Goal: Task Accomplishment & Management: Use online tool/utility

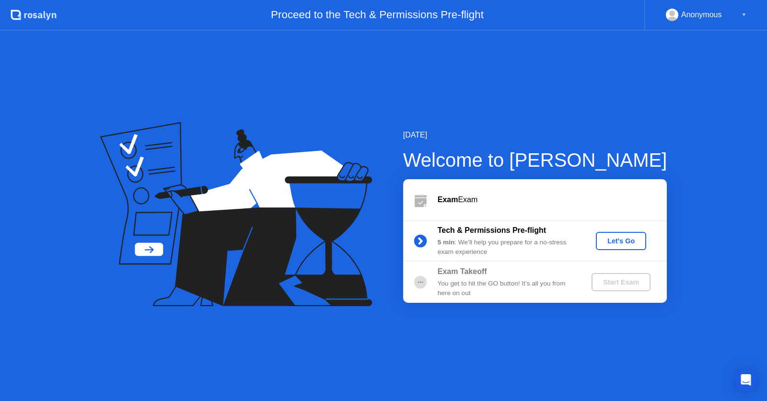
click at [611, 243] on div "Let's Go" at bounding box center [621, 241] width 43 height 8
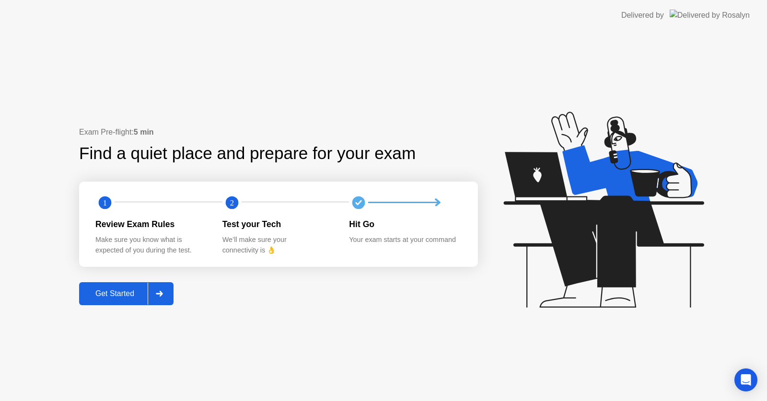
click at [115, 291] on div "Get Started" at bounding box center [115, 294] width 66 height 9
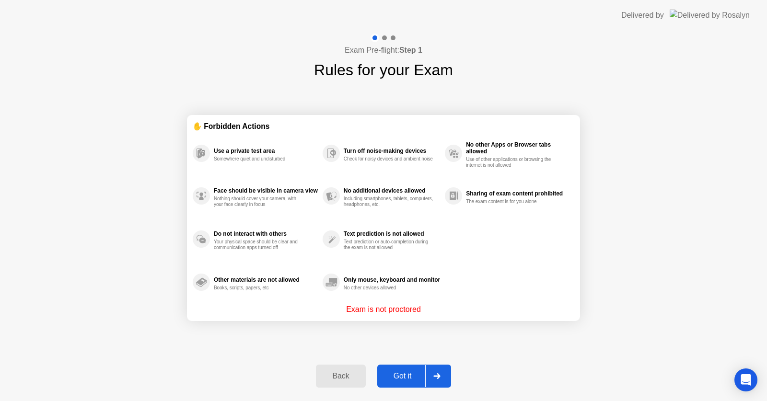
click at [397, 373] on div "Got it" at bounding box center [402, 376] width 45 height 9
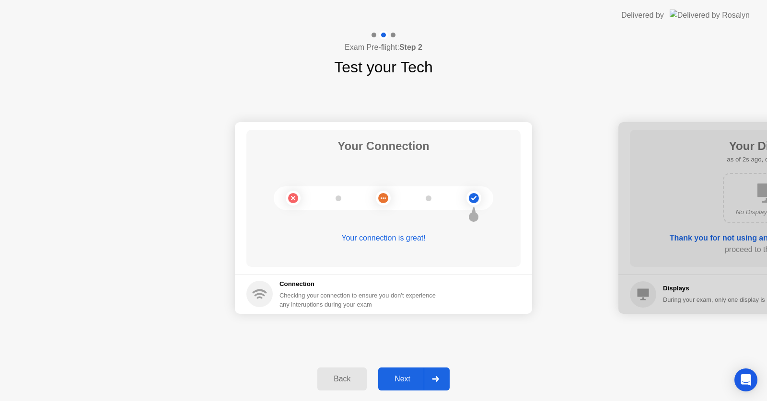
click at [397, 373] on button "Next" at bounding box center [413, 379] width 71 height 23
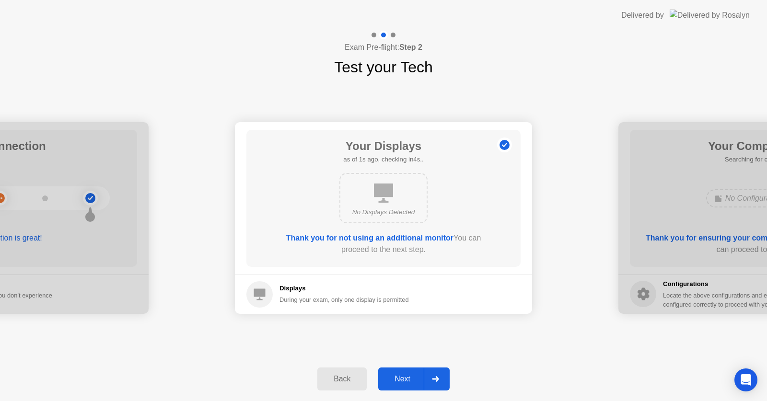
click at [397, 373] on button "Next" at bounding box center [413, 379] width 71 height 23
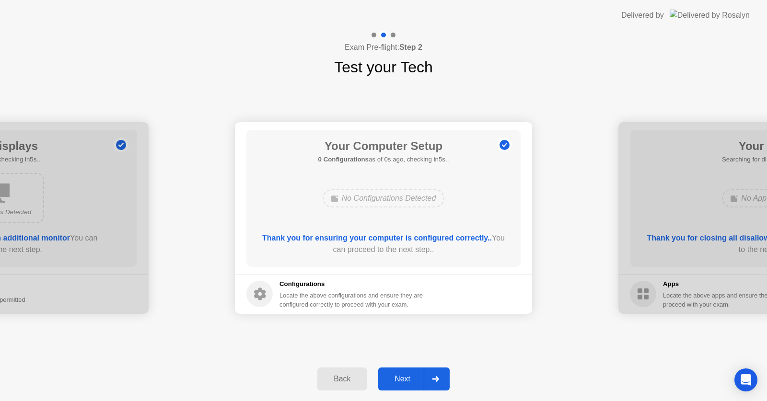
click at [397, 374] on button "Next" at bounding box center [413, 379] width 71 height 23
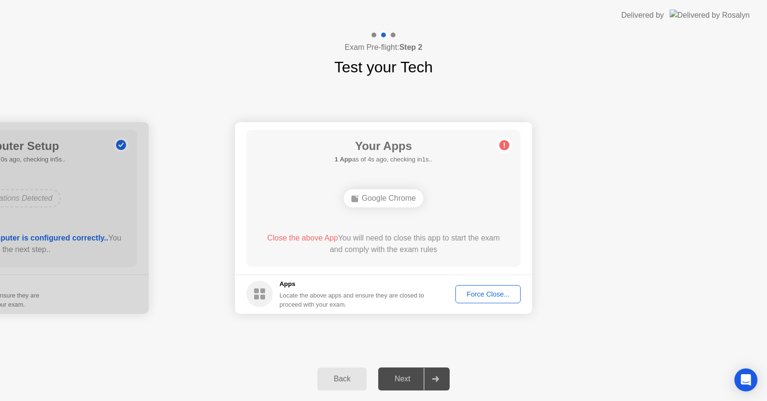
click at [311, 332] on div "Your Connection Your connection is great! Connection Checking your connection t…" at bounding box center [383, 218] width 767 height 279
click at [470, 291] on div "Force Close..." at bounding box center [488, 295] width 58 height 8
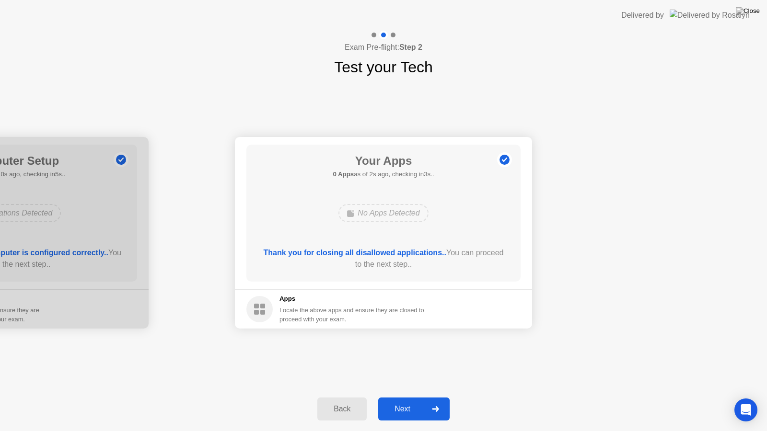
click at [409, 401] on div "Next" at bounding box center [402, 409] width 43 height 9
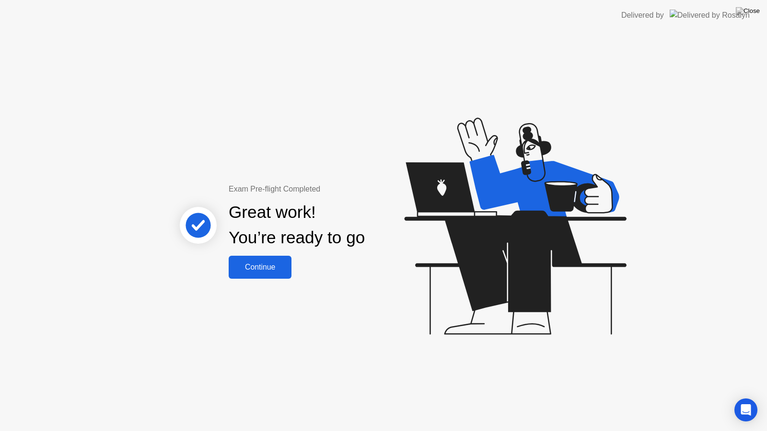
click at [270, 276] on button "Continue" at bounding box center [260, 267] width 63 height 23
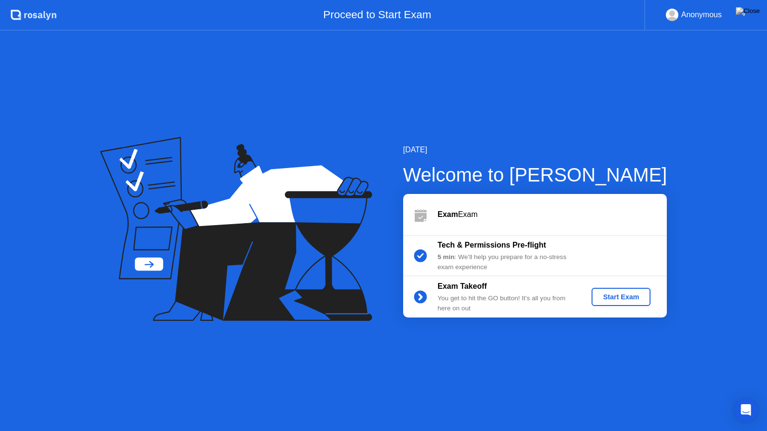
click at [613, 300] on div "Start Exam" at bounding box center [620, 297] width 51 height 8
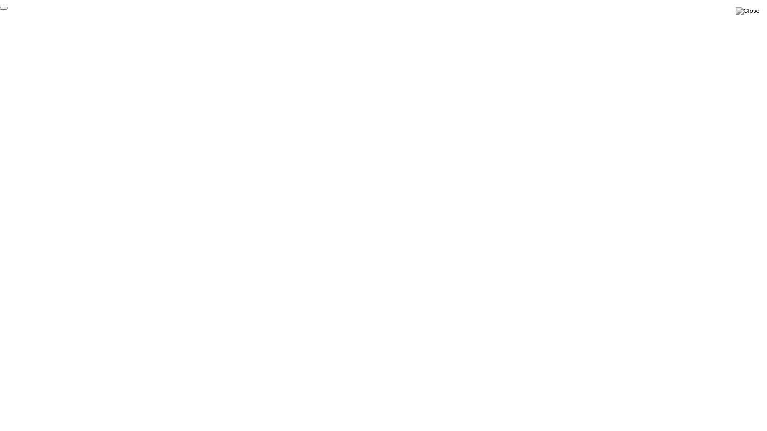
click at [8, 10] on button "End Proctoring Session" at bounding box center [4, 8] width 8 height 3
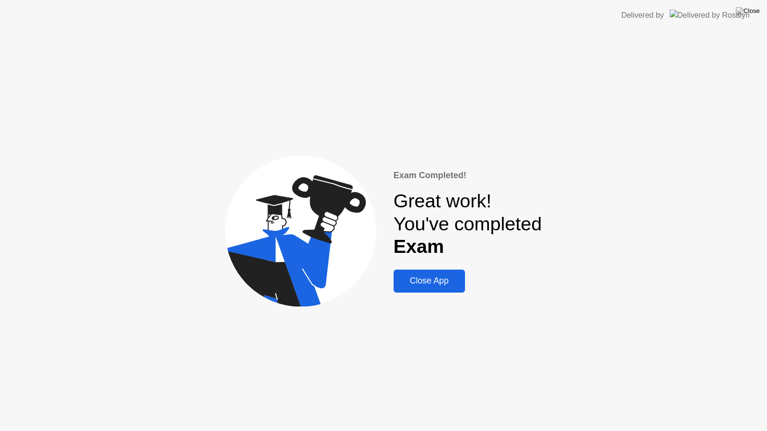
click at [443, 280] on div "Close App" at bounding box center [429, 281] width 66 height 10
